Goal: Task Accomplishment & Management: Manage account settings

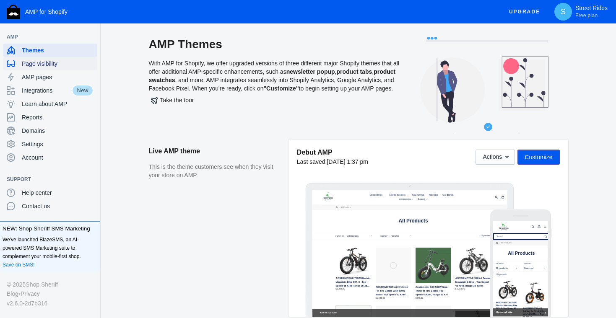
click at [55, 62] on span "Page visibility" at bounding box center [58, 64] width 72 height 8
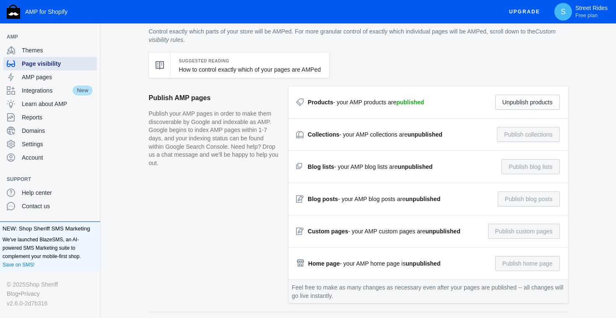
scroll to position [27, 0]
click at [527, 101] on button "Unpublish products" at bounding box center [527, 102] width 65 height 15
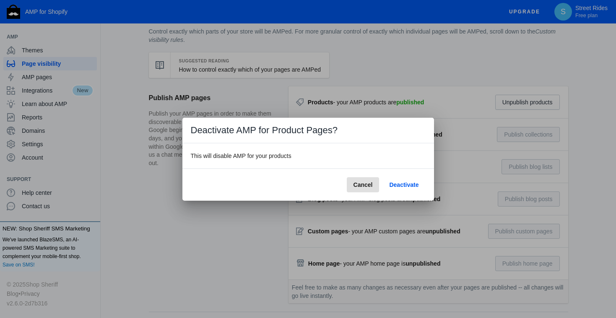
click at [369, 184] on span "Cancel" at bounding box center [363, 185] width 19 height 7
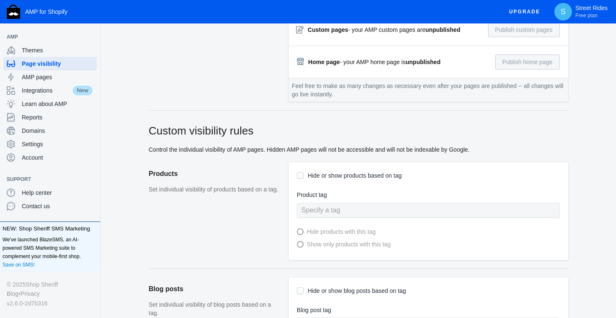
scroll to position [229, 0]
click at [300, 175] on input "Hide or show products based on tag" at bounding box center [300, 175] width 7 height 7
checkbox input "true"
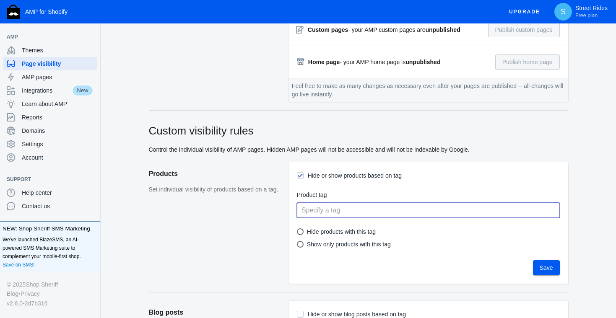
click at [315, 206] on input "text" at bounding box center [428, 210] width 263 height 15
type input "amazon"
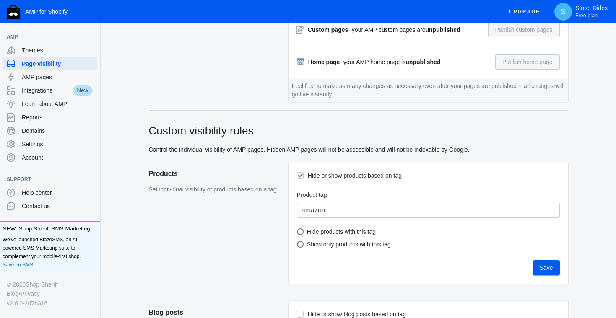
click at [254, 227] on aside "Products Set individual visibility of products based on a tag." at bounding box center [219, 227] width 140 height 130
click at [300, 230] on div at bounding box center [300, 232] width 7 height 7
click at [300, 230] on input "Hide products with this tag" at bounding box center [303, 232] width 7 height 7
radio input "true"
click at [546, 270] on span "Save" at bounding box center [546, 268] width 13 height 7
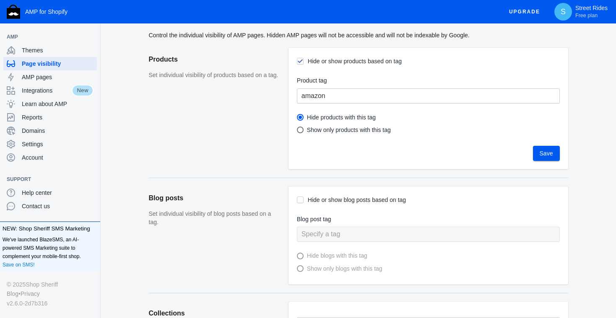
scroll to position [282, 0]
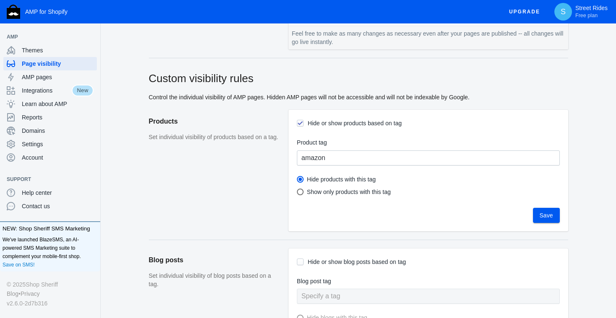
click at [542, 212] on span "Save" at bounding box center [546, 215] width 13 height 7
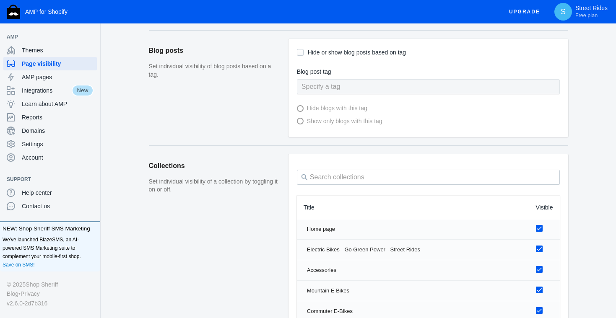
scroll to position [445, 0]
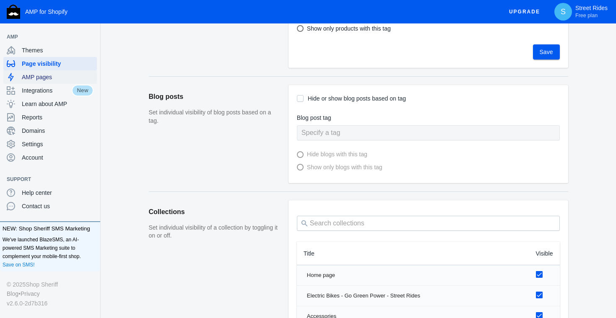
click at [55, 78] on span "AMP pages" at bounding box center [58, 77] width 72 height 8
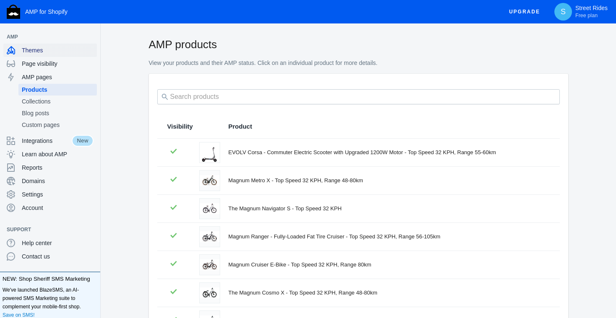
click at [38, 48] on span "Themes" at bounding box center [58, 50] width 72 height 8
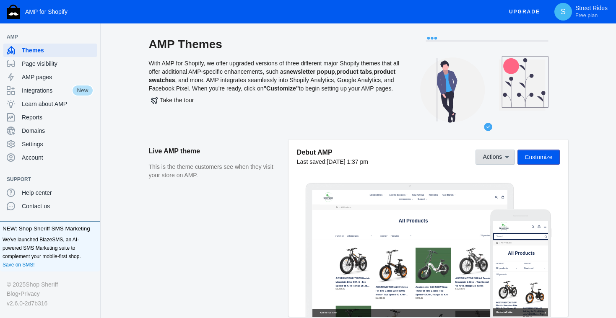
click at [500, 156] on span "Actions" at bounding box center [492, 157] width 19 height 7
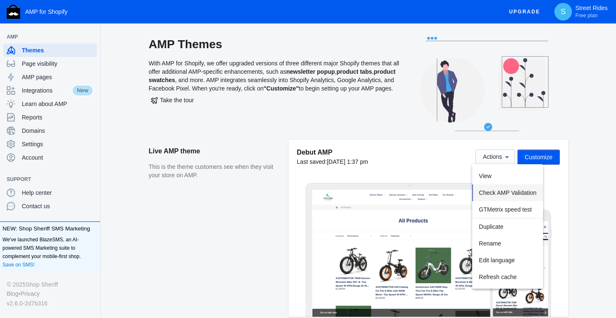
click at [503, 191] on span "Check AMP Validation" at bounding box center [507, 193] width 57 height 7
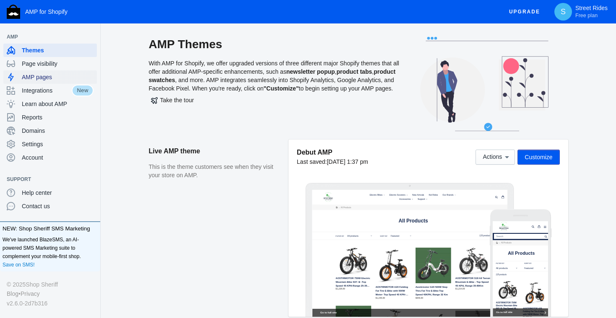
click at [43, 79] on span "AMP pages" at bounding box center [58, 77] width 72 height 8
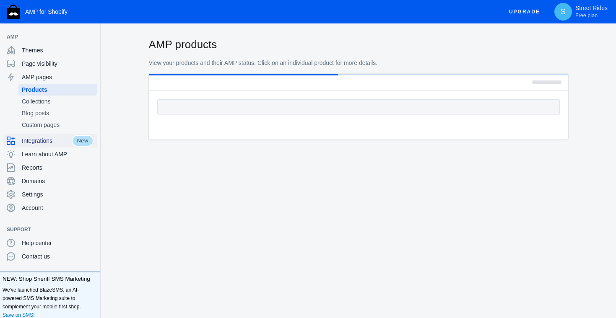
click at [50, 139] on span "Integrations" at bounding box center [47, 141] width 50 height 8
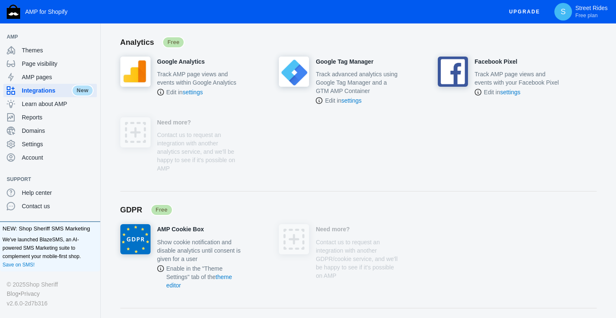
scroll to position [201, 0]
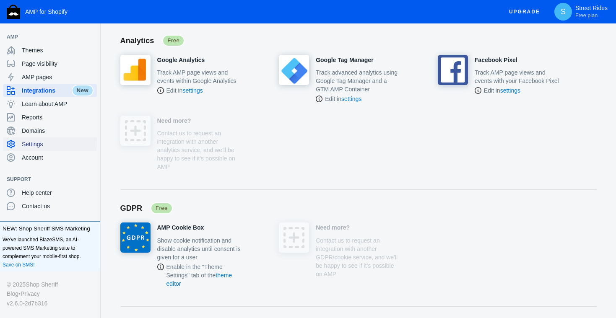
click at [33, 144] on span "Settings" at bounding box center [58, 144] width 72 height 8
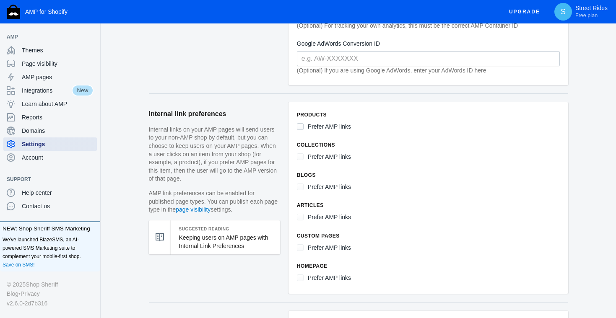
scroll to position [346, 0]
click at [45, 130] on span "Domains" at bounding box center [58, 131] width 72 height 8
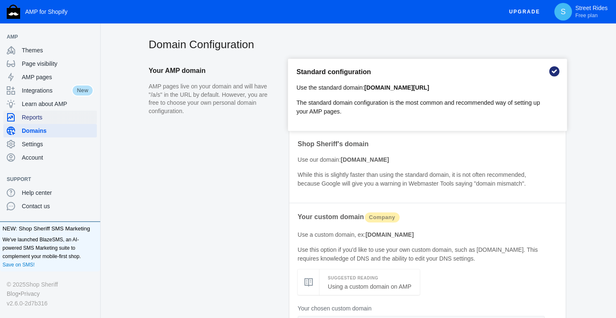
click at [43, 117] on span "Reports" at bounding box center [58, 117] width 72 height 8
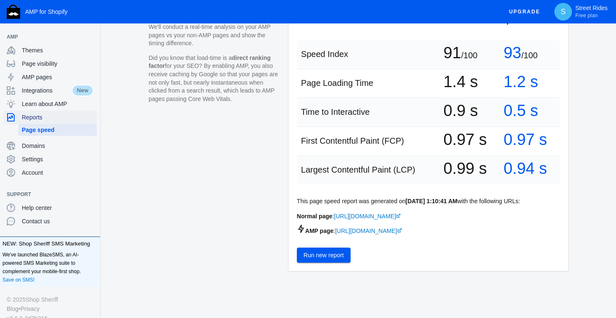
scroll to position [151, 0]
click at [328, 256] on span "Run new report" at bounding box center [324, 255] width 40 height 7
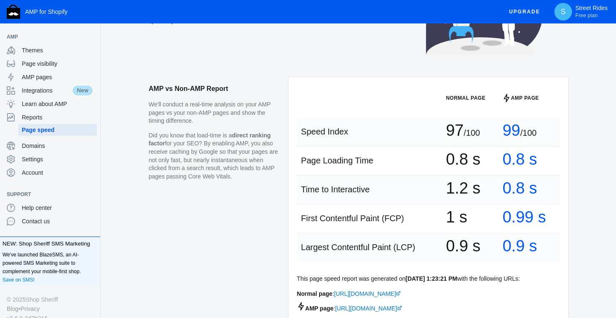
scroll to position [70, 0]
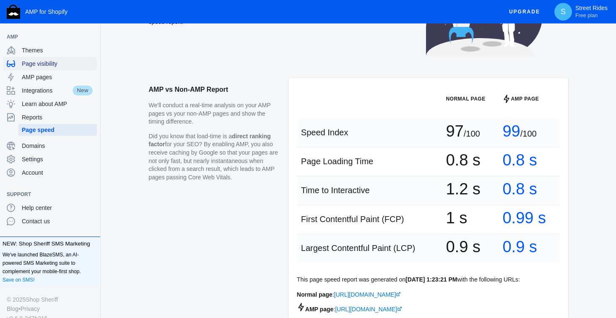
click at [57, 62] on span "Page visibility" at bounding box center [58, 64] width 72 height 8
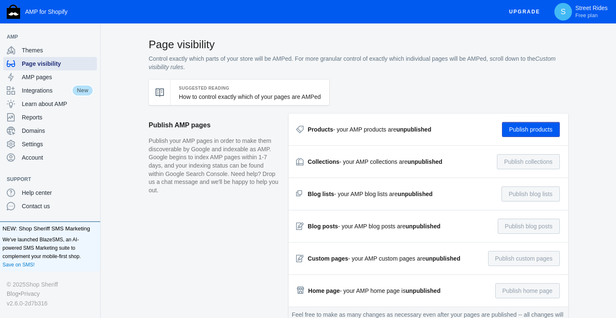
checkbox input "true"
type input "amazon"
radio input "true"
click at [45, 76] on span "AMP pages" at bounding box center [58, 77] width 72 height 8
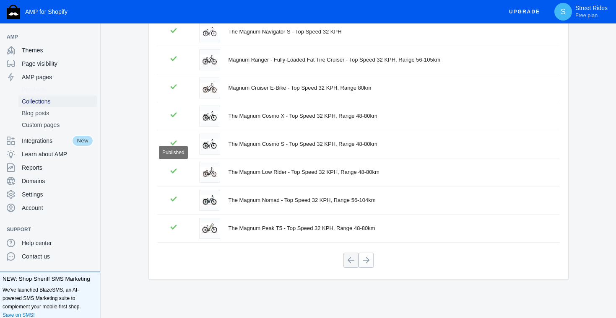
scroll to position [177, 0]
click at [39, 74] on span "AMP pages" at bounding box center [58, 77] width 72 height 8
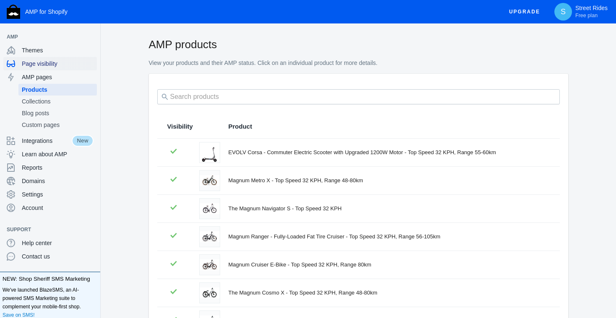
click at [44, 68] on div "Page visibility" at bounding box center [50, 63] width 87 height 13
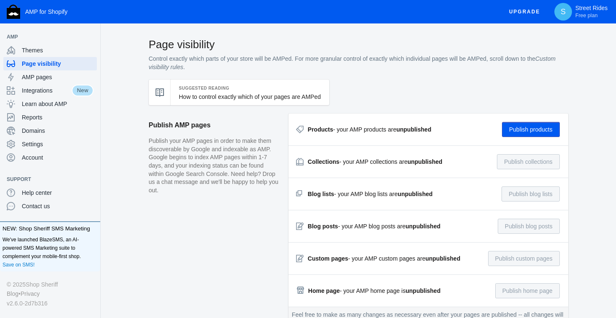
checkbox input "true"
type input "amazon"
radio input "true"
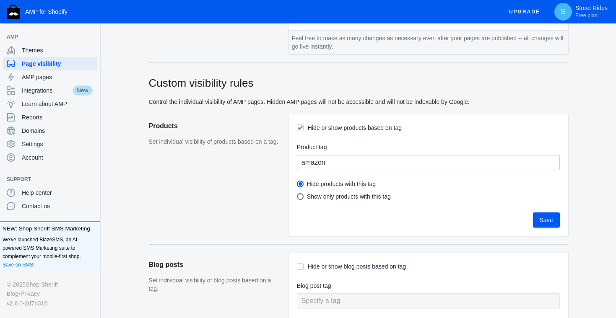
scroll to position [300, 0]
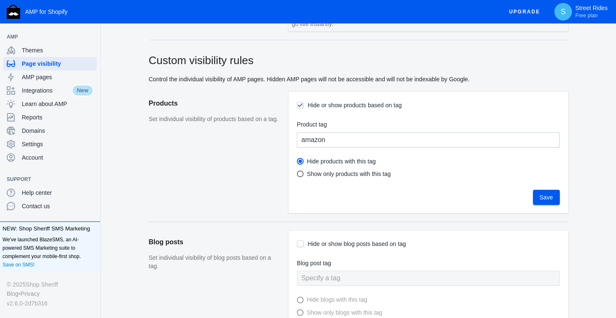
click at [540, 196] on span "Save" at bounding box center [546, 197] width 13 height 7
